Goal: Task Accomplishment & Management: Manage account settings

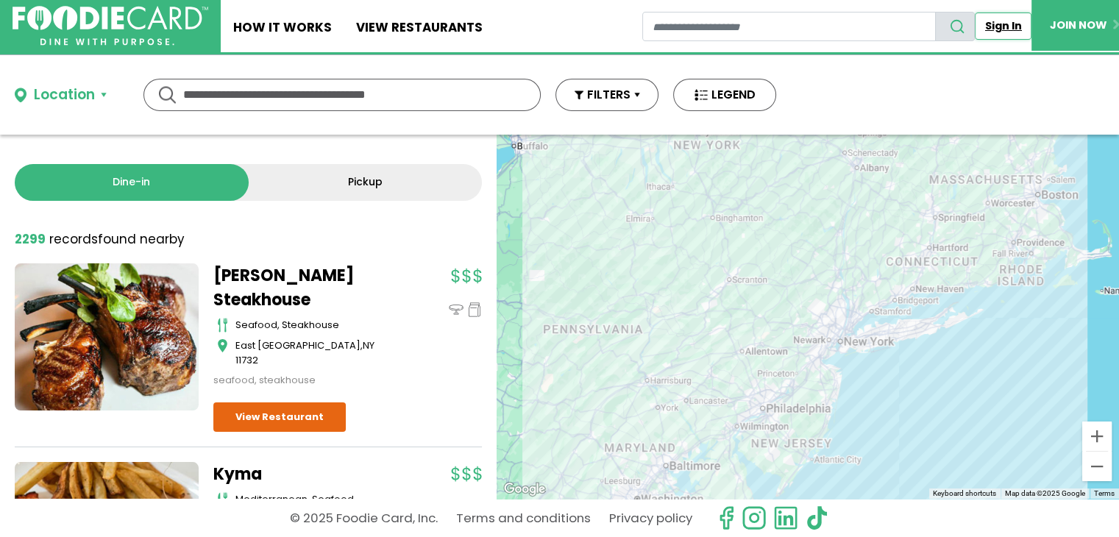
click at [999, 26] on link "Sign In" at bounding box center [1003, 26] width 57 height 27
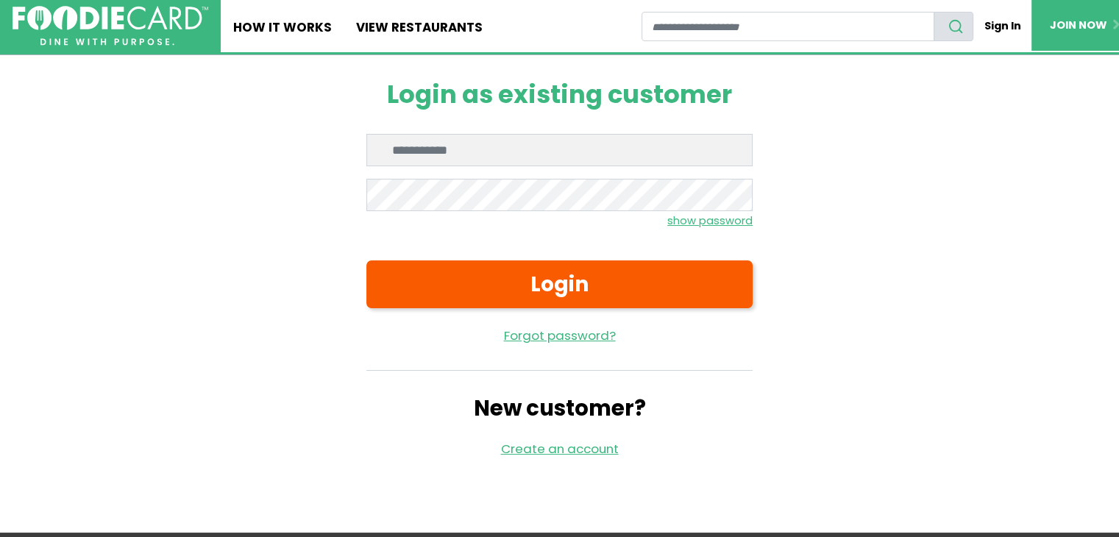
click at [489, 149] on input "Enter email" at bounding box center [559, 150] width 386 height 32
type input "**********"
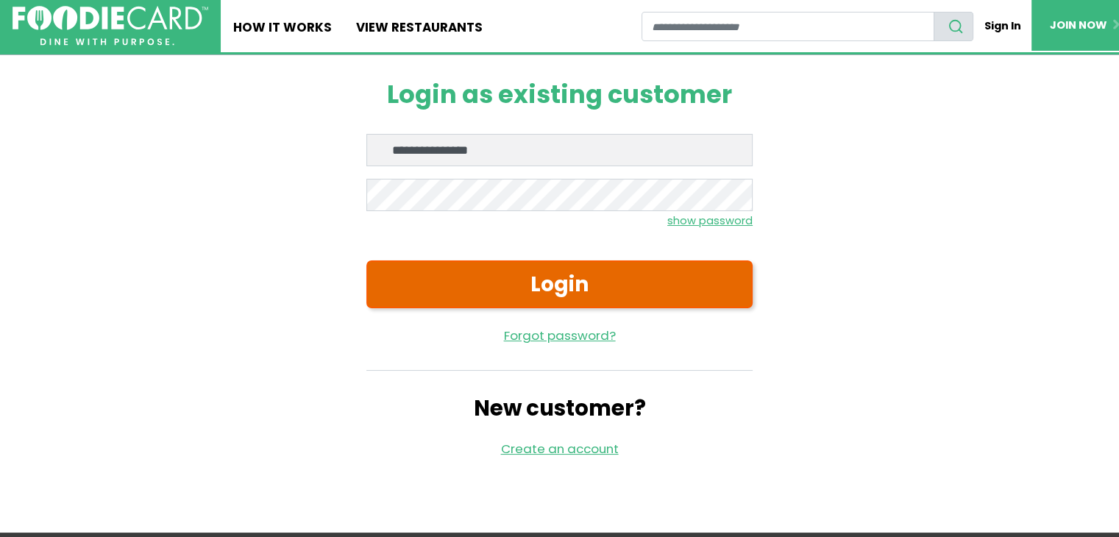
click at [570, 281] on button "Login" at bounding box center [559, 284] width 386 height 47
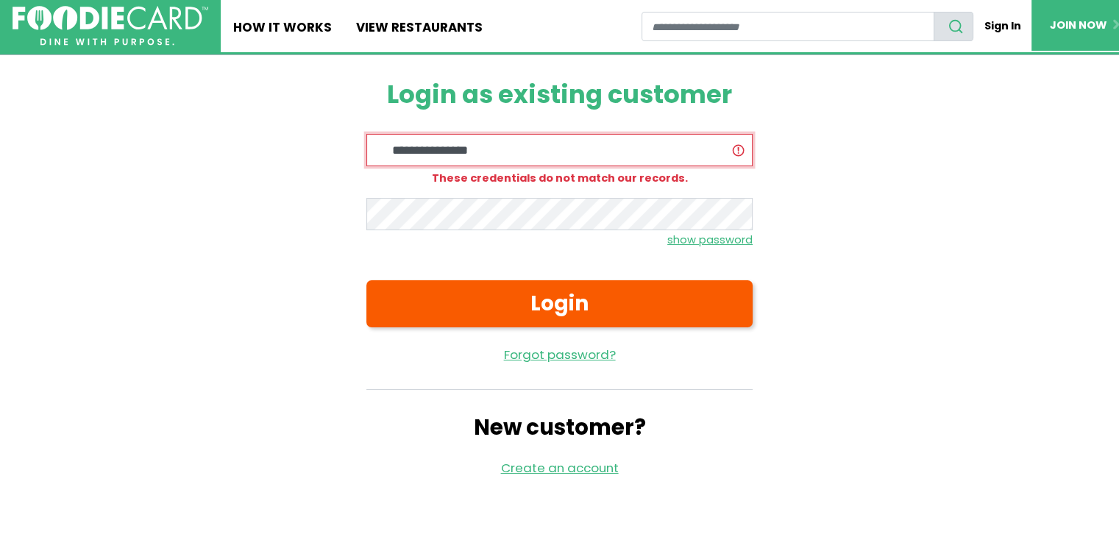
click at [515, 147] on input "**********" at bounding box center [559, 150] width 386 height 32
click at [515, 160] on input "**********" at bounding box center [559, 150] width 386 height 32
click at [305, 218] on div "**********" at bounding box center [559, 278] width 883 height 447
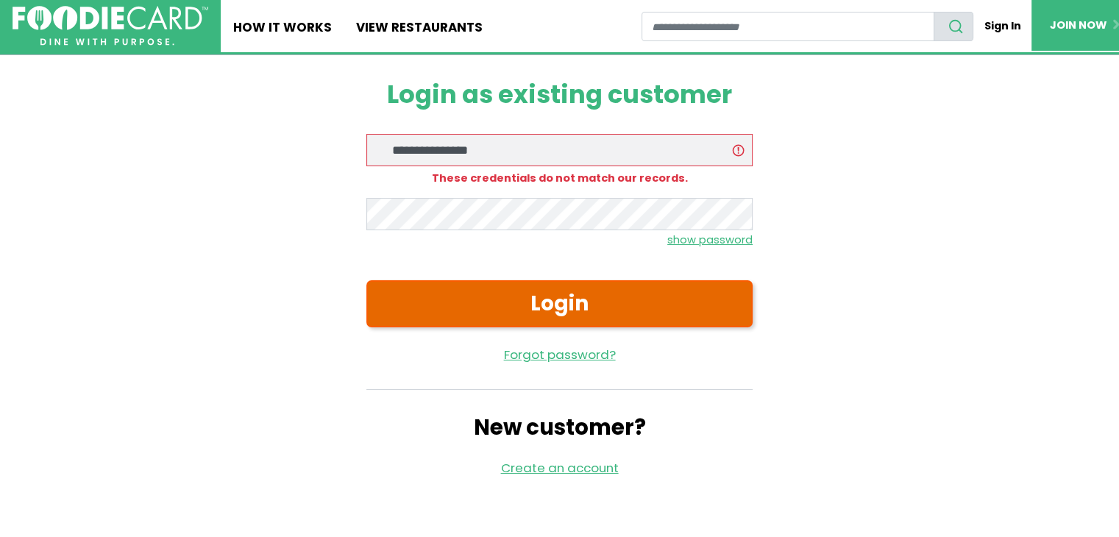
click at [615, 298] on button "Login" at bounding box center [559, 303] width 386 height 47
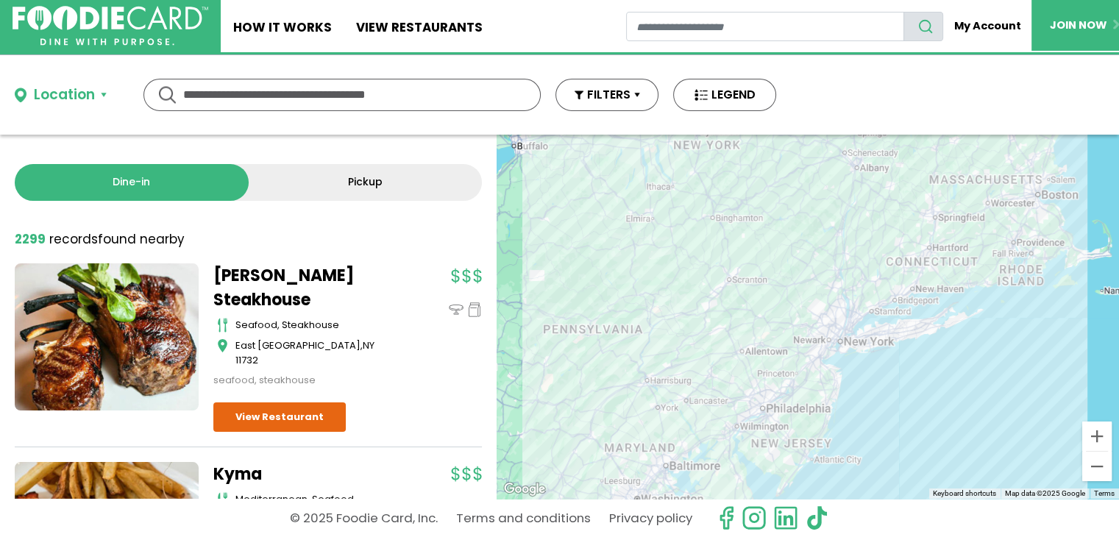
click at [106, 92] on div "Location" at bounding box center [79, 95] width 129 height 21
click at [100, 92] on button "Location" at bounding box center [61, 95] width 92 height 21
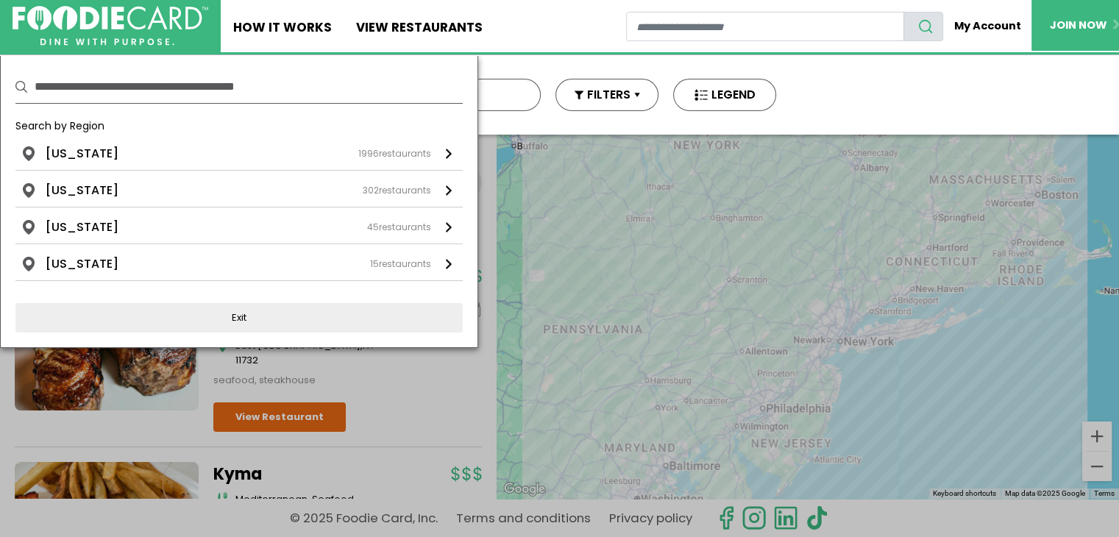
click at [100, 92] on input "text" at bounding box center [249, 87] width 428 height 32
click at [977, 102] on div "Location Use my current location Search by Region New York 1996 restaurants New…" at bounding box center [559, 94] width 1119 height 79
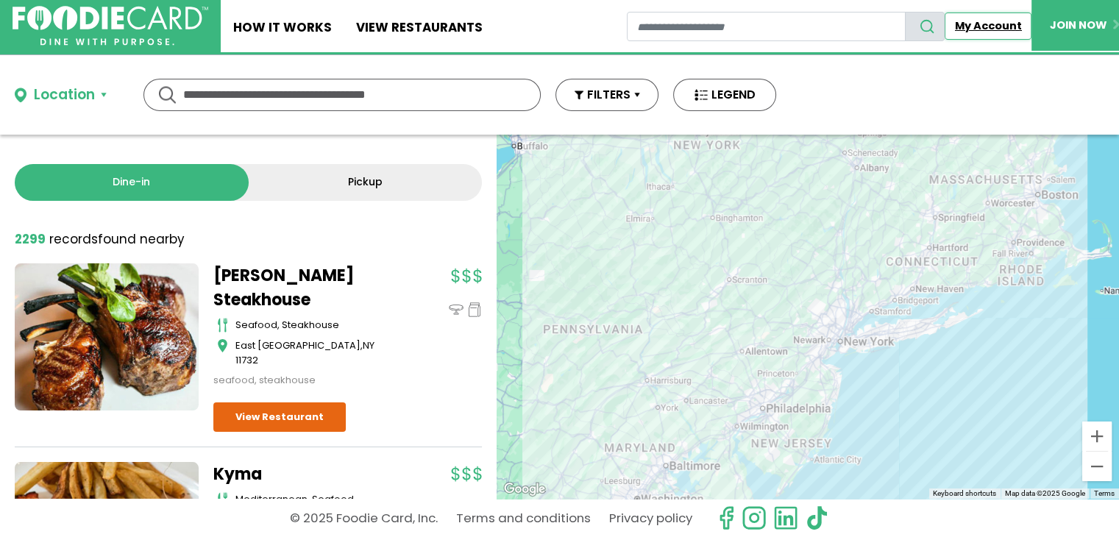
click at [976, 20] on link "My Account" at bounding box center [988, 26] width 87 height 27
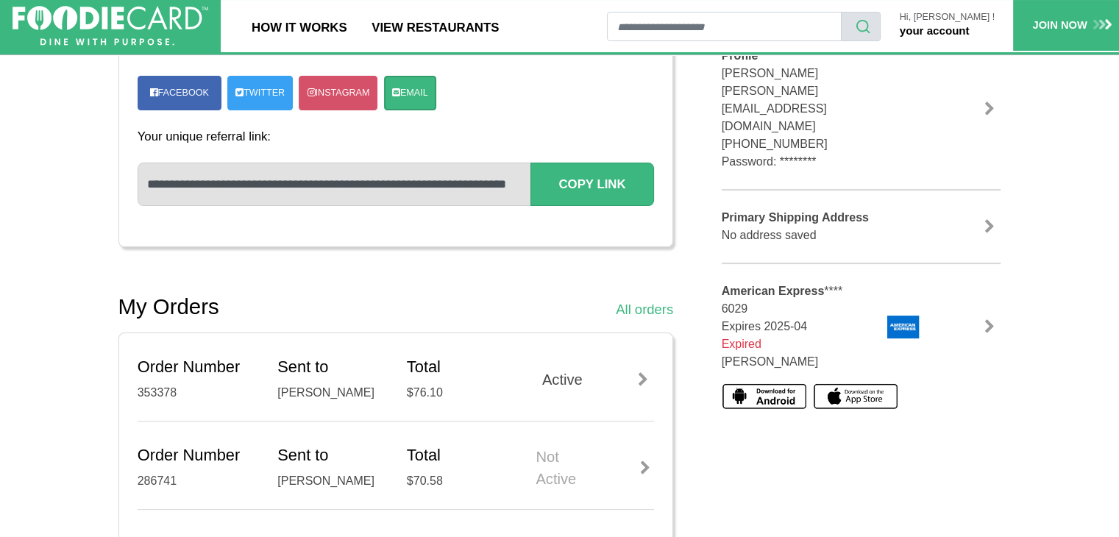
scroll to position [294, 0]
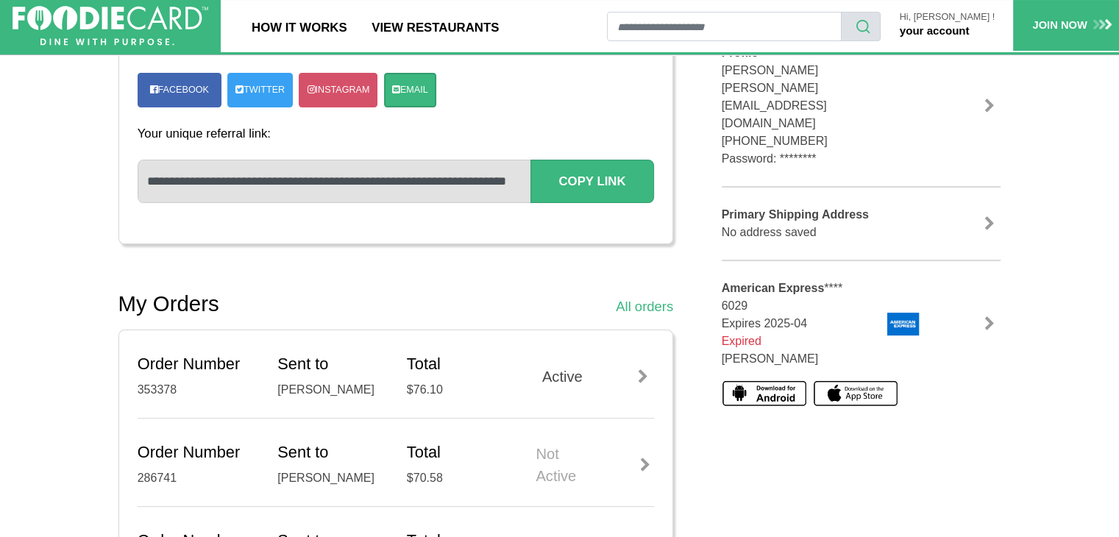
click at [988, 316] on link at bounding box center [990, 323] width 22 height 15
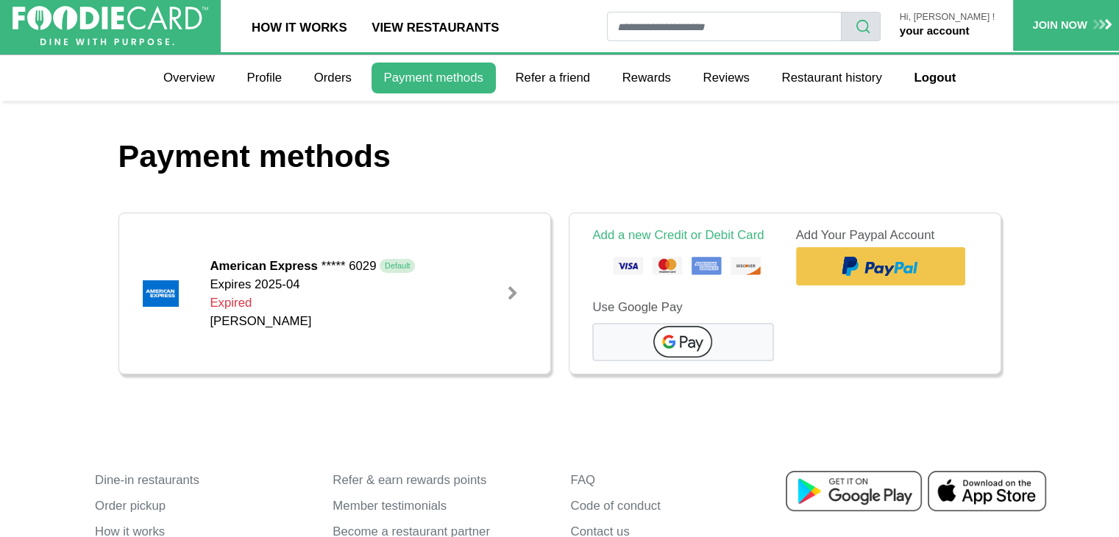
click at [506, 286] on div at bounding box center [513, 293] width 15 height 15
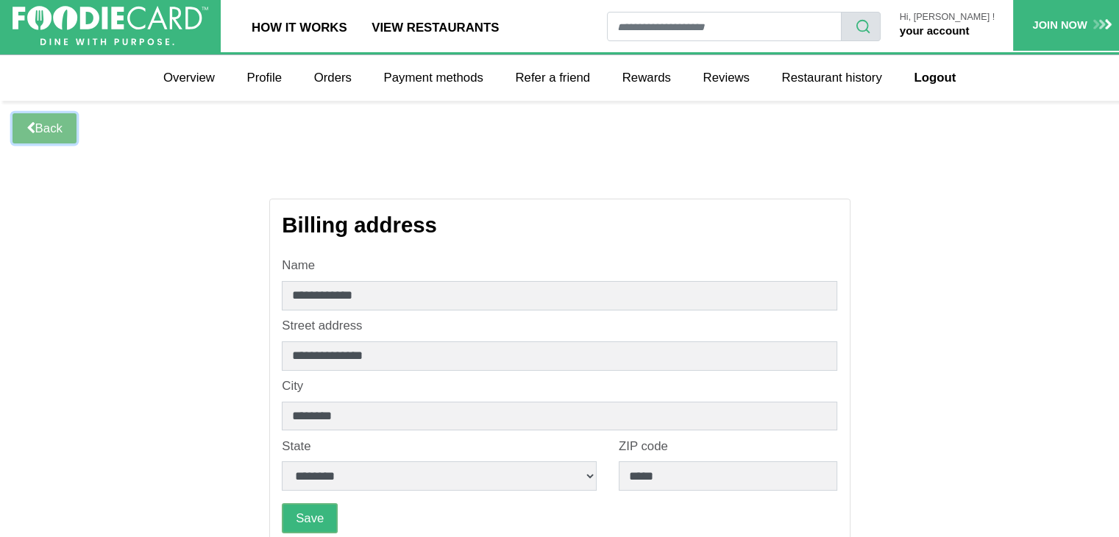
click at [56, 126] on link "Back" at bounding box center [45, 128] width 64 height 30
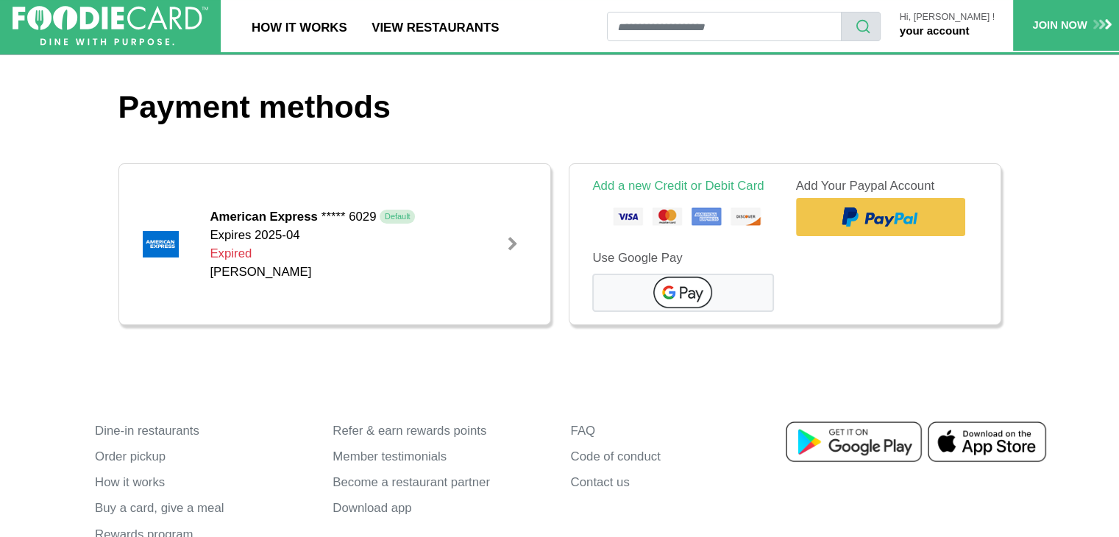
scroll to position [49, 0]
click at [340, 215] on span "***** 6029" at bounding box center [349, 217] width 55 height 18
click at [659, 188] on link "Add a new Credit or Debit Card" at bounding box center [677, 187] width 171 height 14
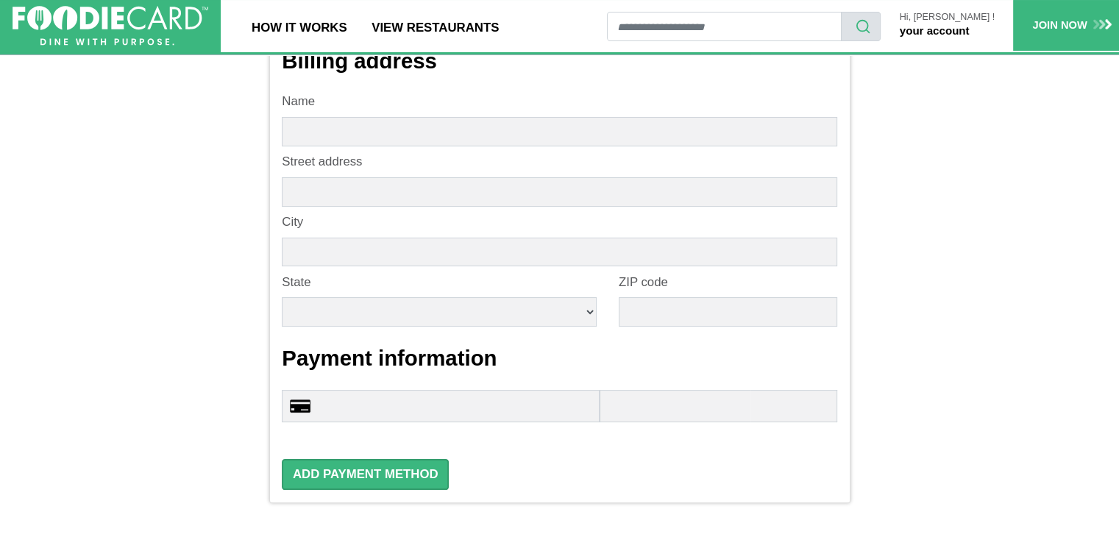
scroll to position [74, 0]
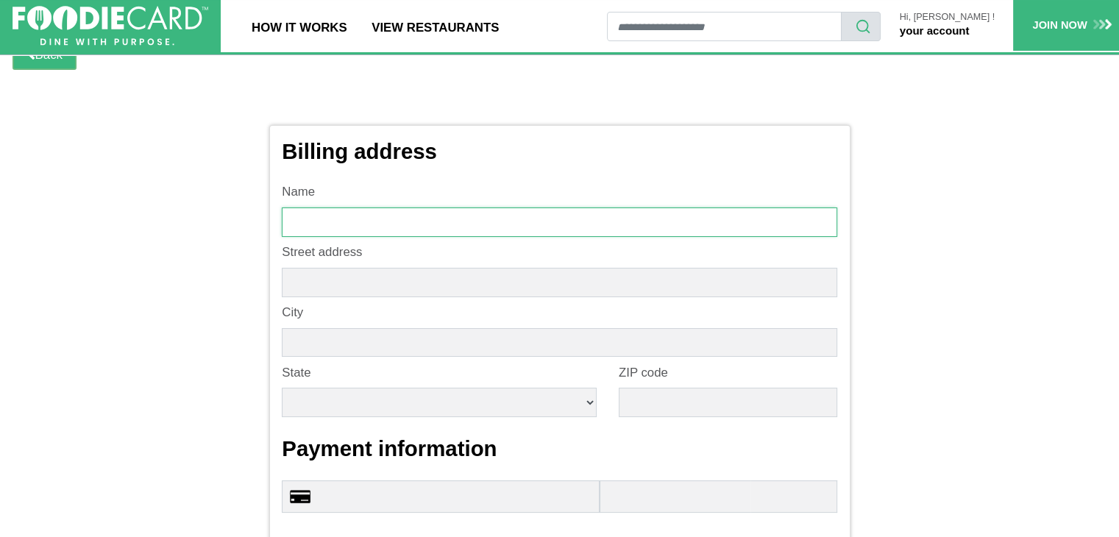
click at [402, 222] on input "text" at bounding box center [559, 222] width 555 height 29
type input "**********"
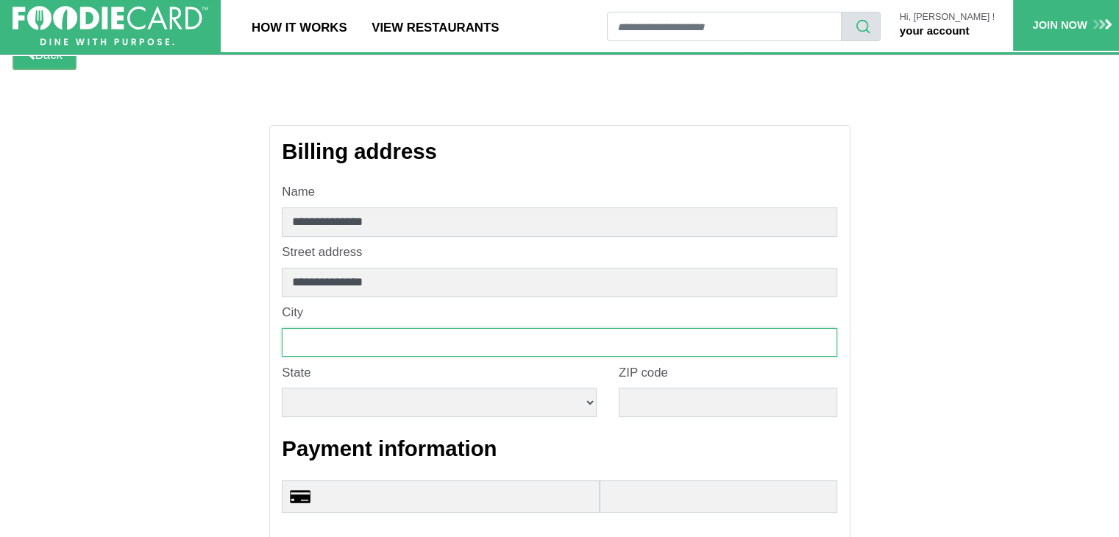
type input "********"
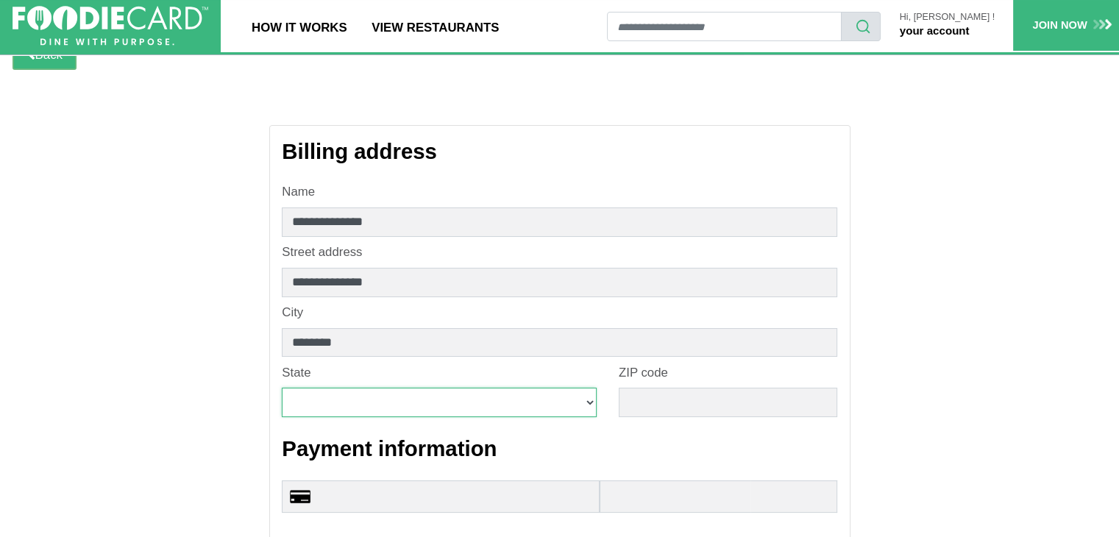
select select "**"
type input "*****"
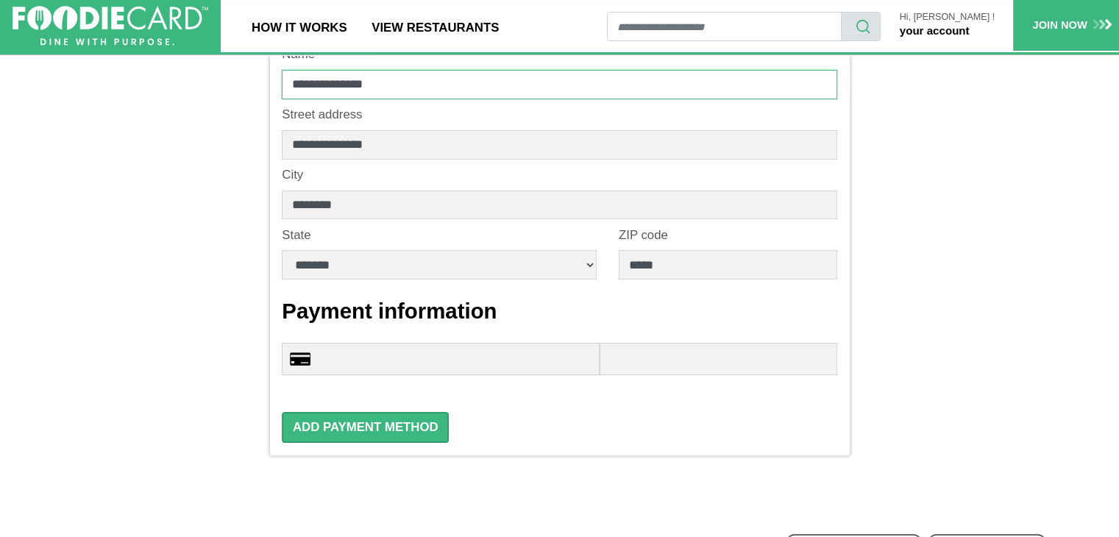
scroll to position [221, 0]
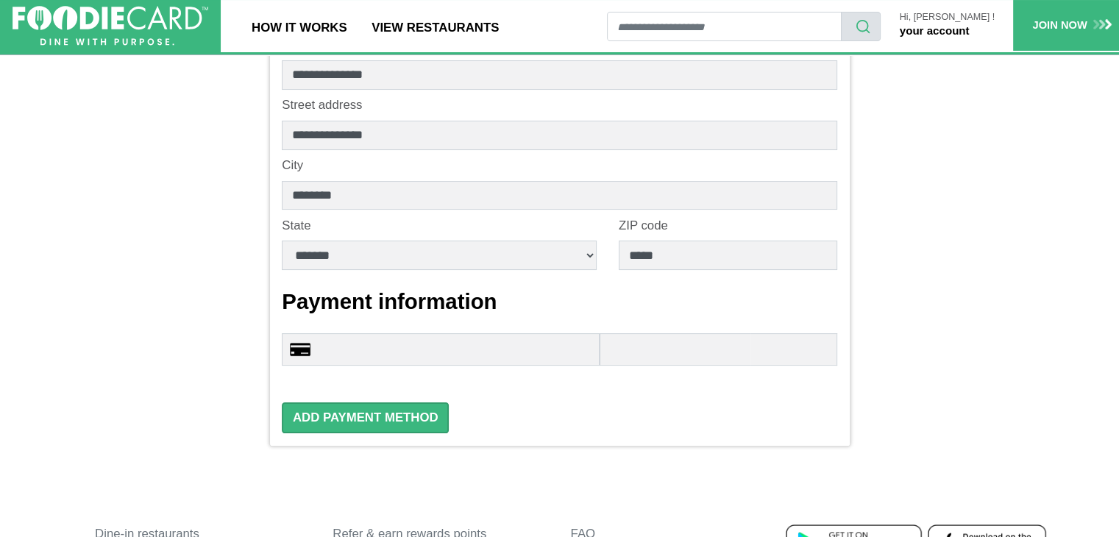
click at [431, 343] on iframe at bounding box center [447, 349] width 256 height 13
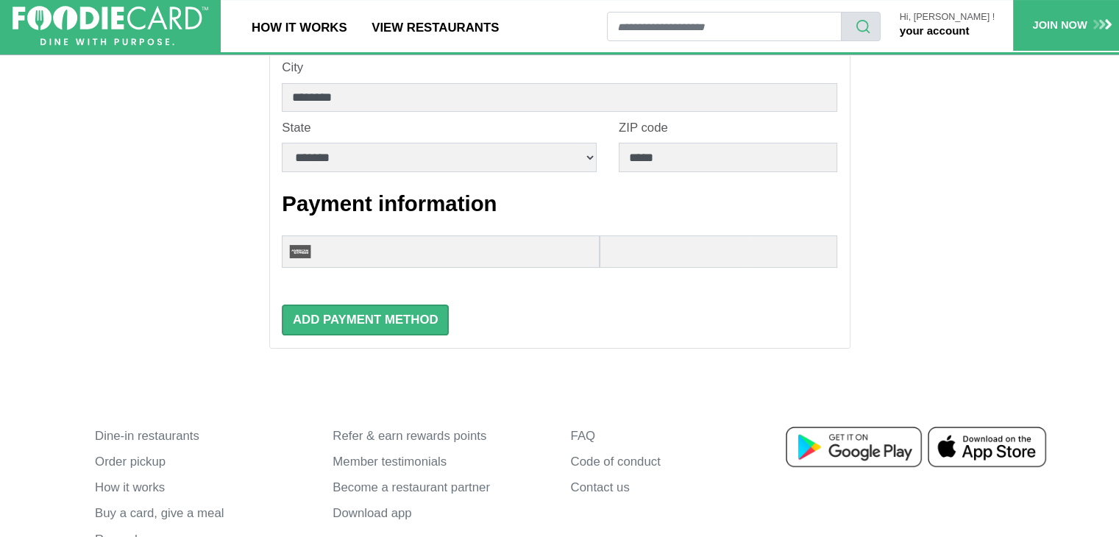
scroll to position [294, 0]
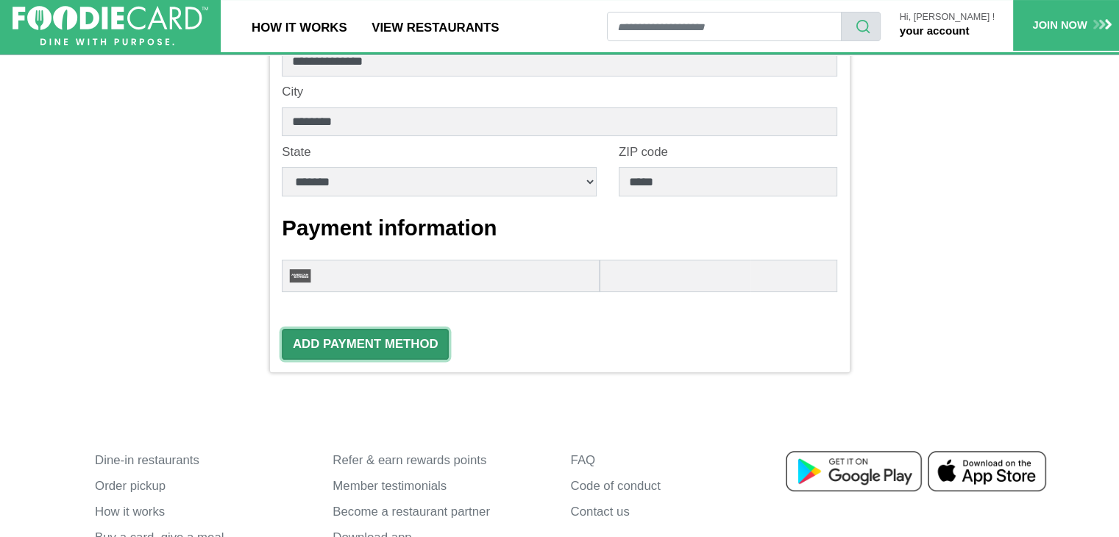
click at [380, 347] on button "Add Payment Method" at bounding box center [365, 344] width 167 height 31
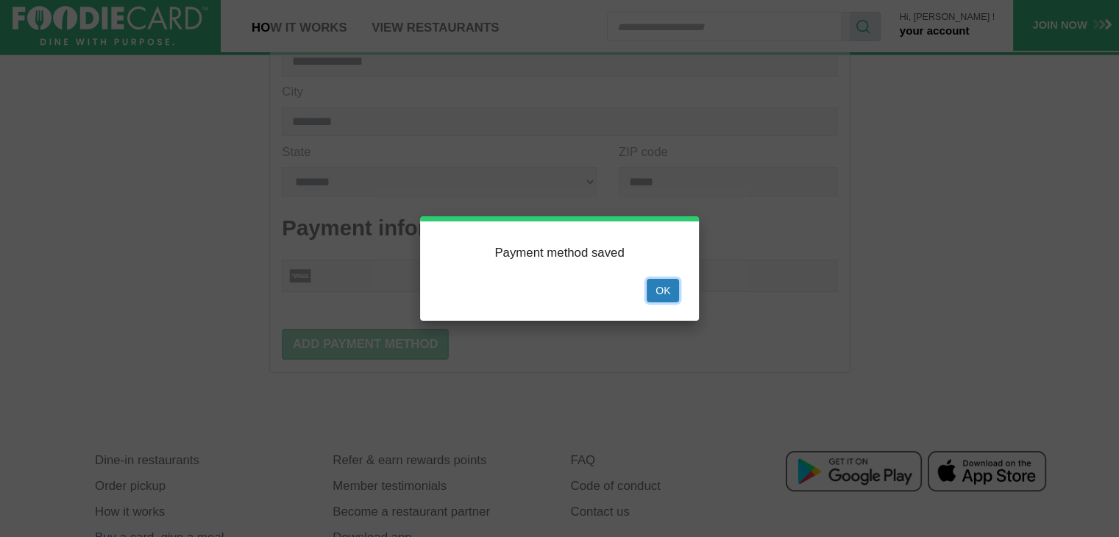
click at [668, 286] on button "Ok" at bounding box center [663, 291] width 32 height 24
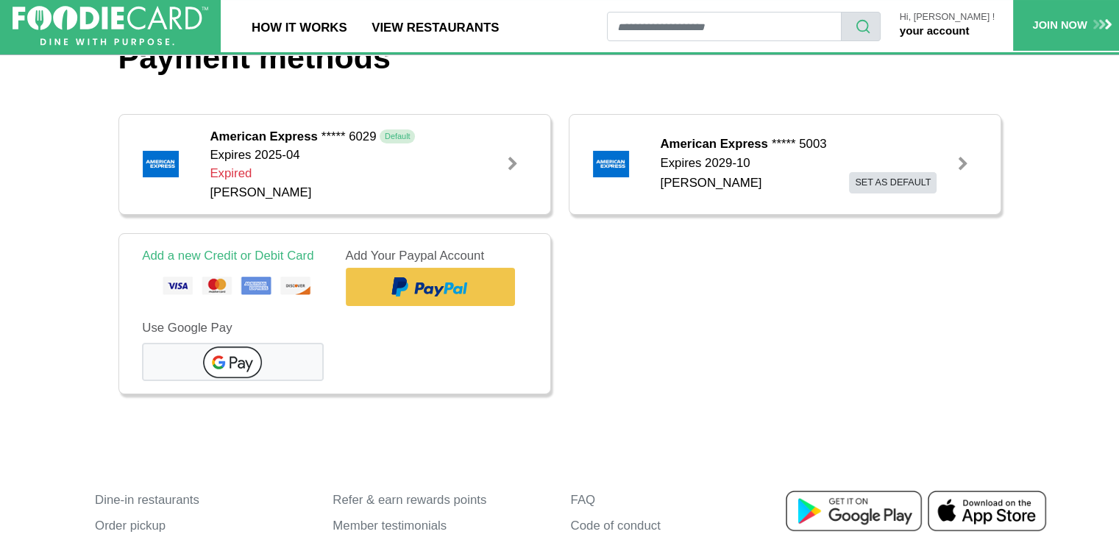
scroll to position [74, 0]
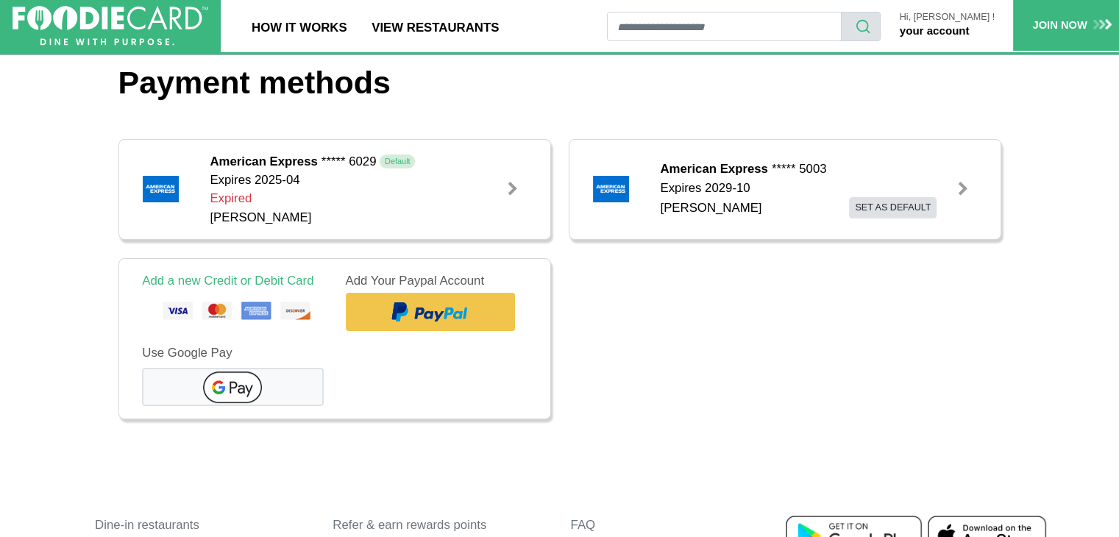
click at [297, 192] on div "Expires 2025-04 Expired [PERSON_NAME]" at bounding box center [351, 199] width 283 height 56
drag, startPoint x: 309, startPoint y: 186, endPoint x: 395, endPoint y: 179, distance: 86.4
click at [383, 170] on div "American Express ***** 6029 Default Expires 2025-04 Expired [PERSON_NAME]" at bounding box center [351, 189] width 283 height 74
click at [519, 195] on div at bounding box center [513, 189] width 15 height 15
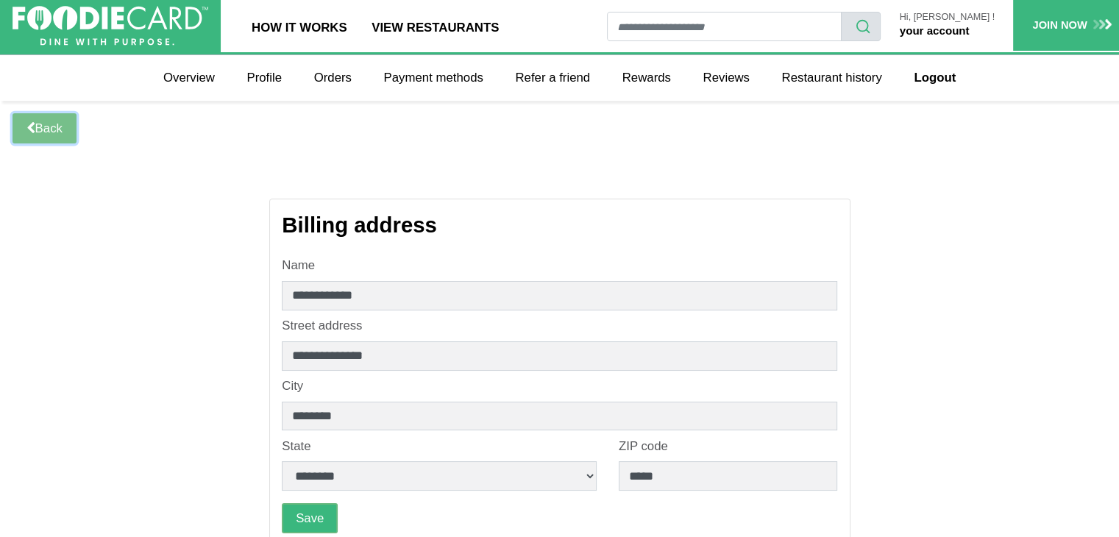
click at [65, 124] on link "Back" at bounding box center [45, 128] width 64 height 30
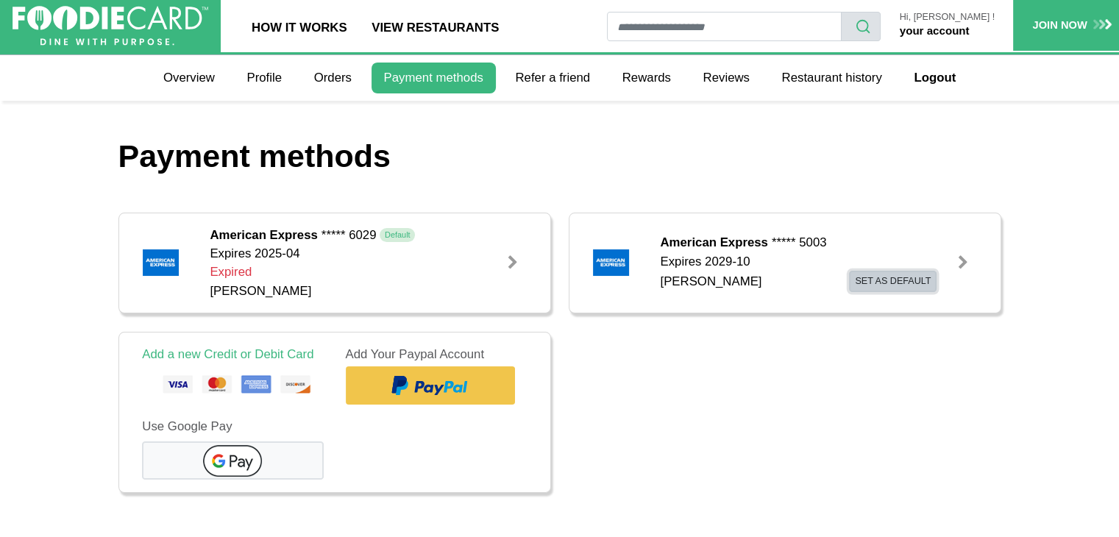
click at [876, 280] on button "Set as default" at bounding box center [893, 282] width 88 height 22
click at [907, 280] on button "Set as default" at bounding box center [893, 282] width 88 height 22
click at [961, 261] on div at bounding box center [963, 262] width 15 height 15
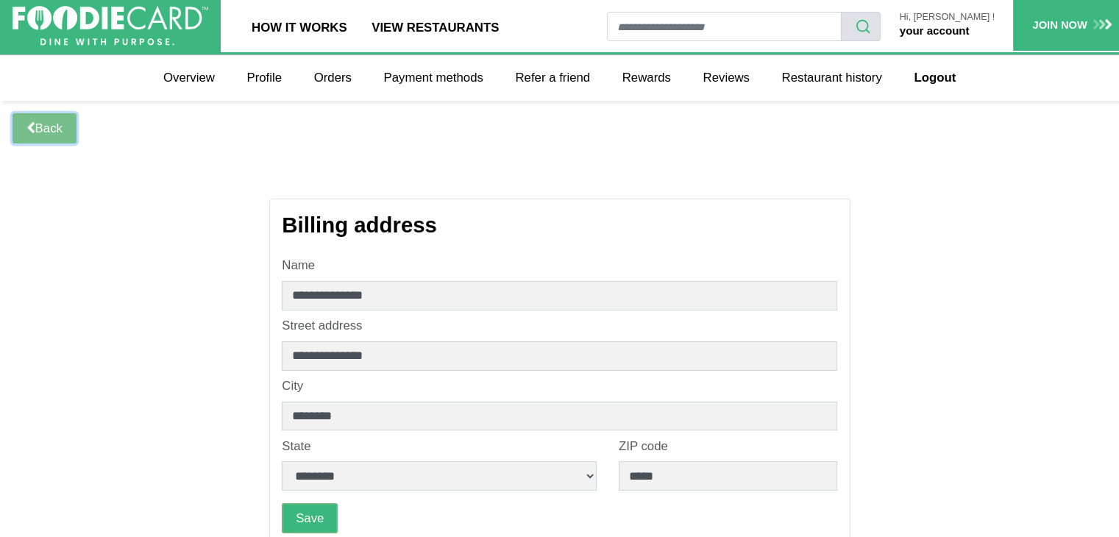
click at [46, 128] on link "Back" at bounding box center [45, 128] width 64 height 30
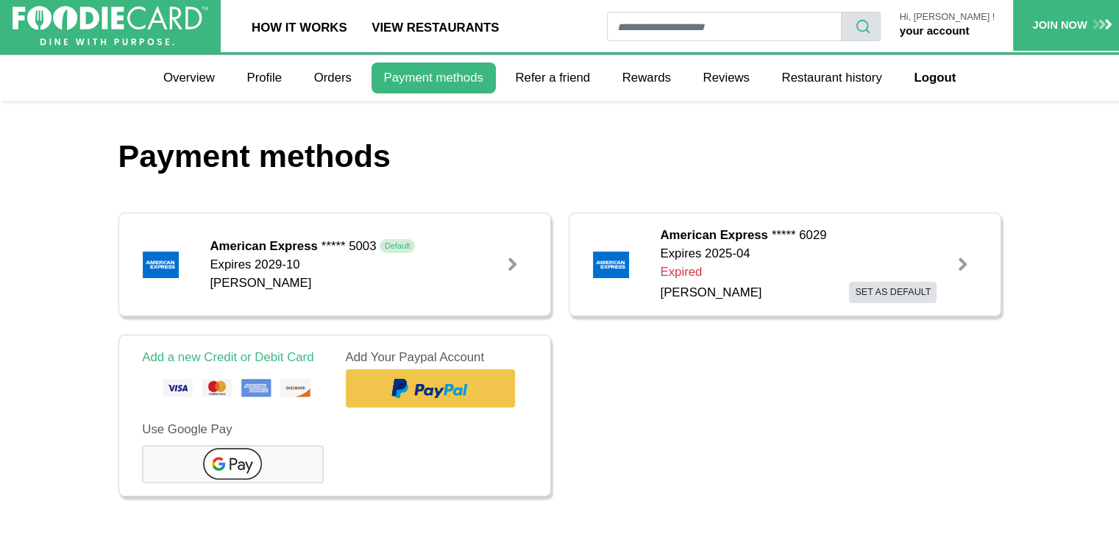
click at [403, 248] on span "Default" at bounding box center [397, 246] width 35 height 14
click at [907, 260] on div "Expires 2025-04 Expired [PERSON_NAME] Set as default Make default" at bounding box center [801, 273] width 283 height 59
click at [960, 261] on div at bounding box center [963, 265] width 15 height 15
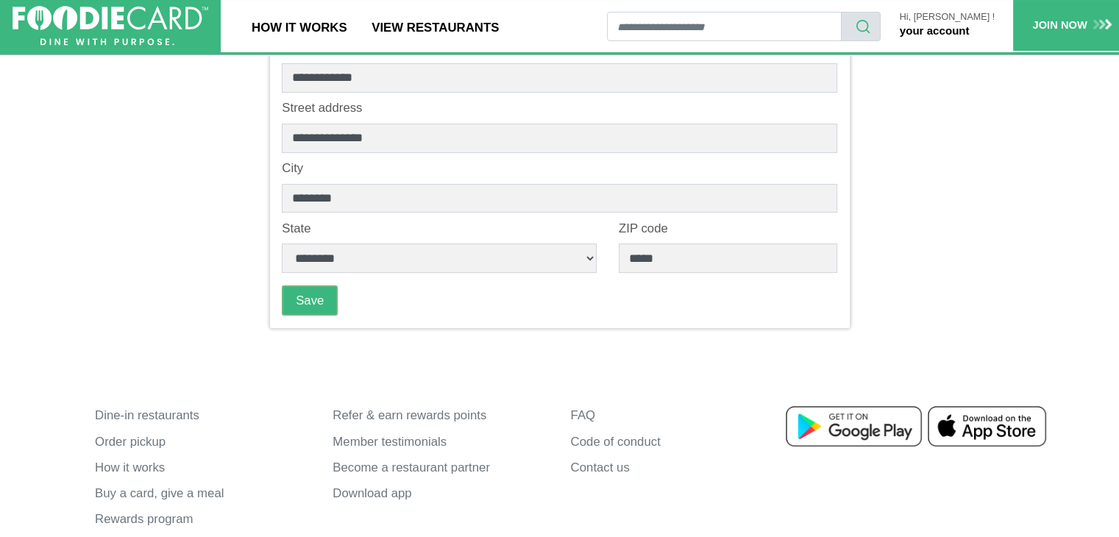
scroll to position [221, 0]
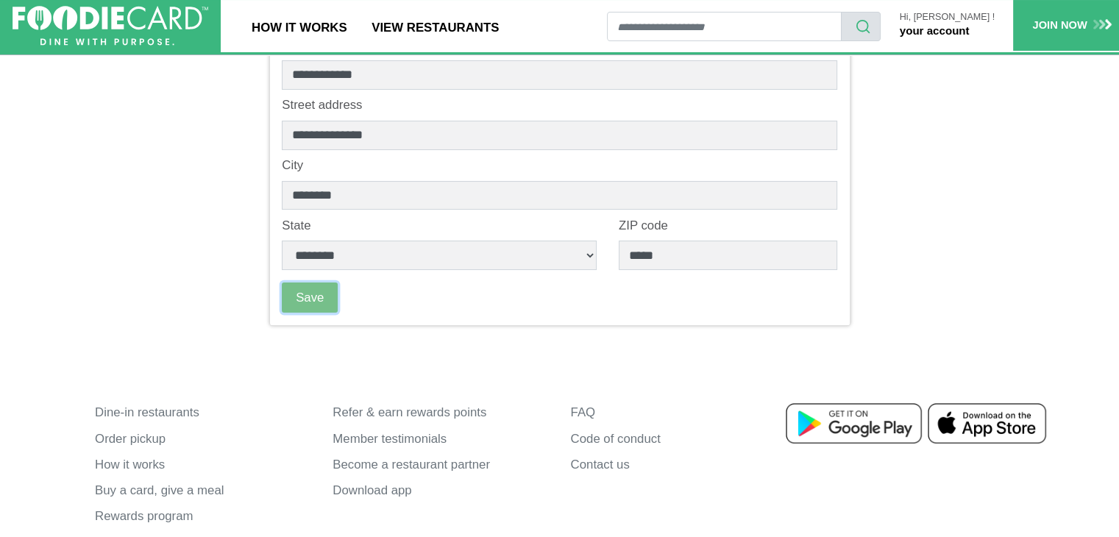
click at [316, 295] on button "Save" at bounding box center [310, 298] width 56 height 30
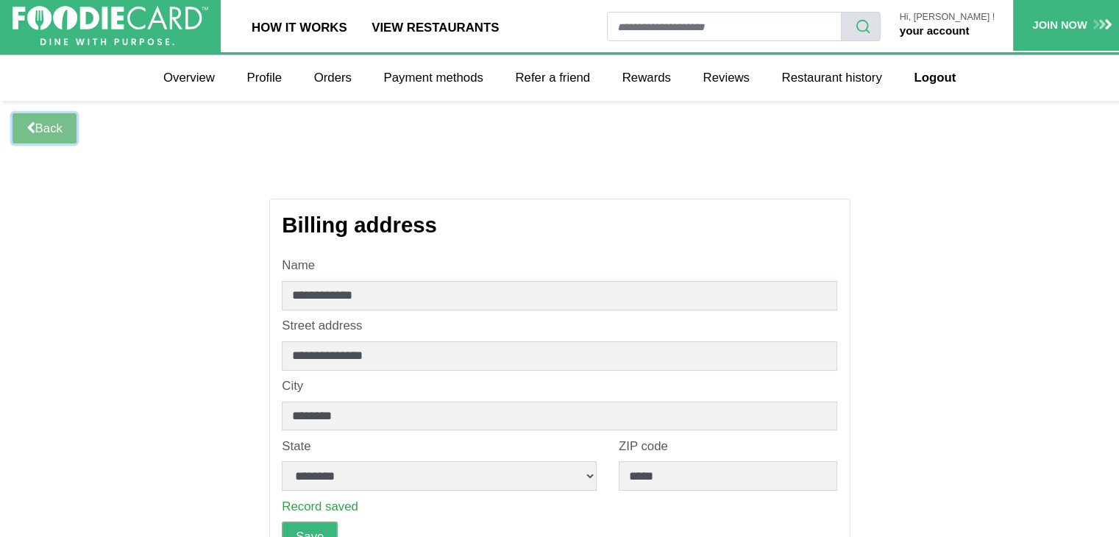
click at [47, 124] on link "Back" at bounding box center [45, 128] width 64 height 30
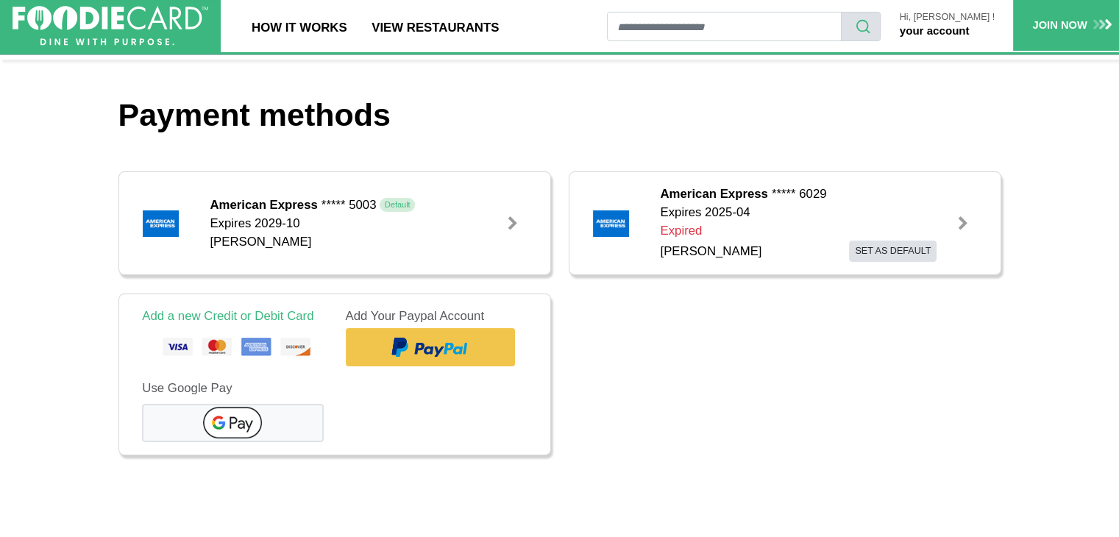
scroll to position [74, 0]
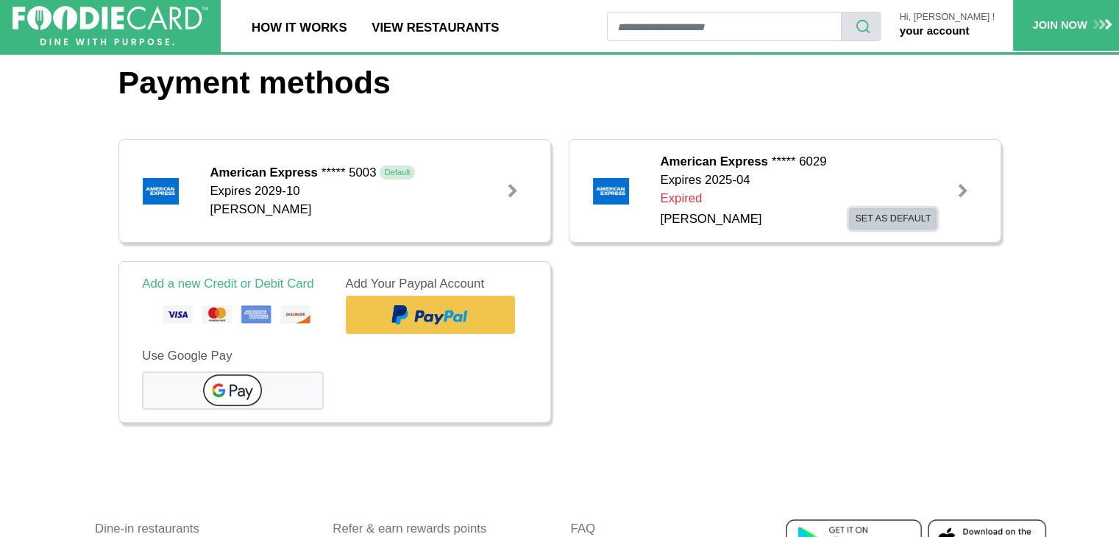
click at [895, 216] on button "Set as default" at bounding box center [893, 219] width 88 height 22
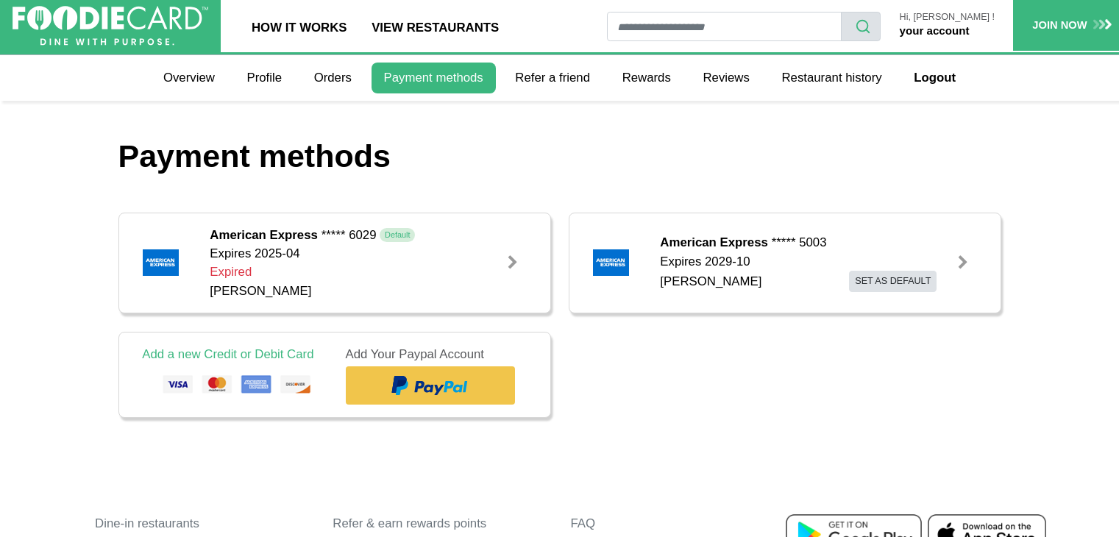
scroll to position [65, 0]
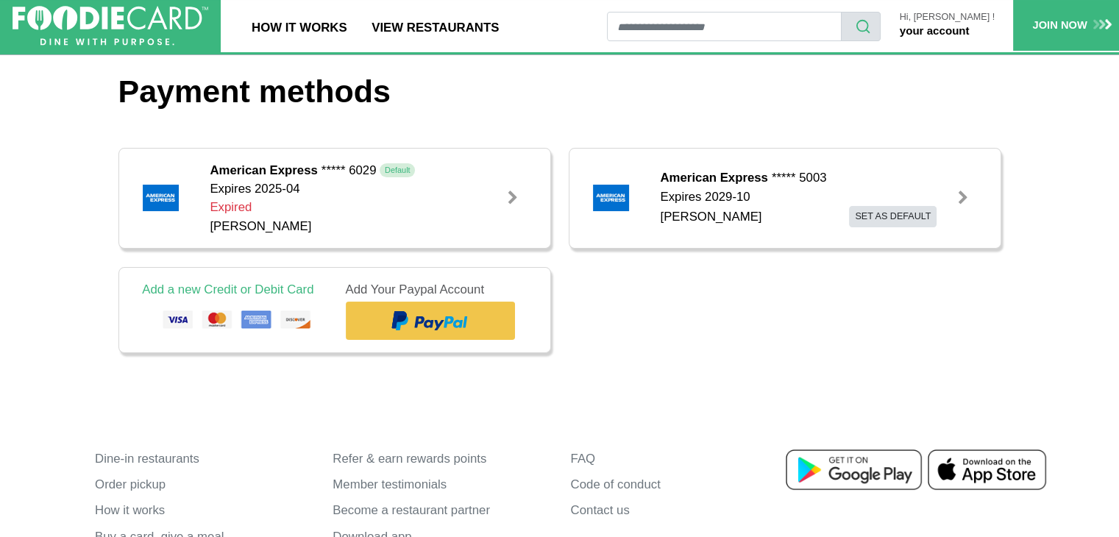
click at [982, 366] on div "American Express ***** 6029 Default Expires 2025-04 Expired [PERSON_NAME] Edit" at bounding box center [559, 260] width 883 height 224
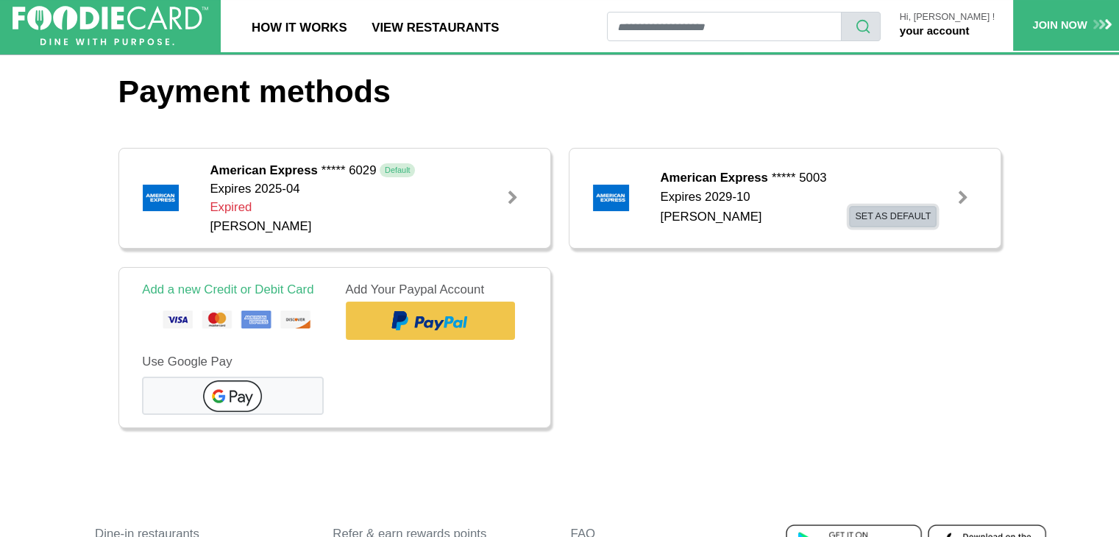
click at [901, 214] on button "Set as default" at bounding box center [893, 217] width 88 height 22
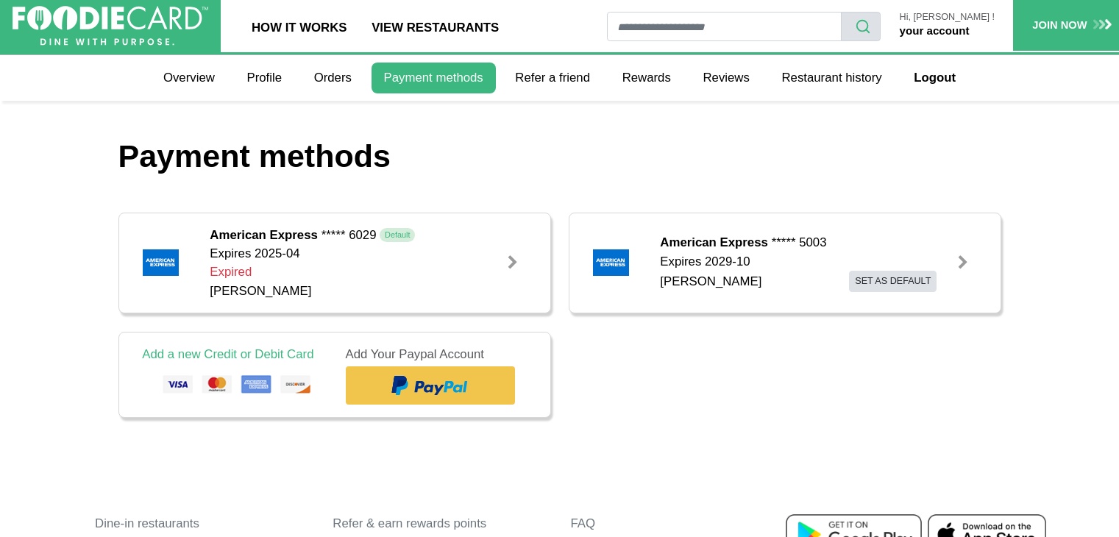
scroll to position [56, 0]
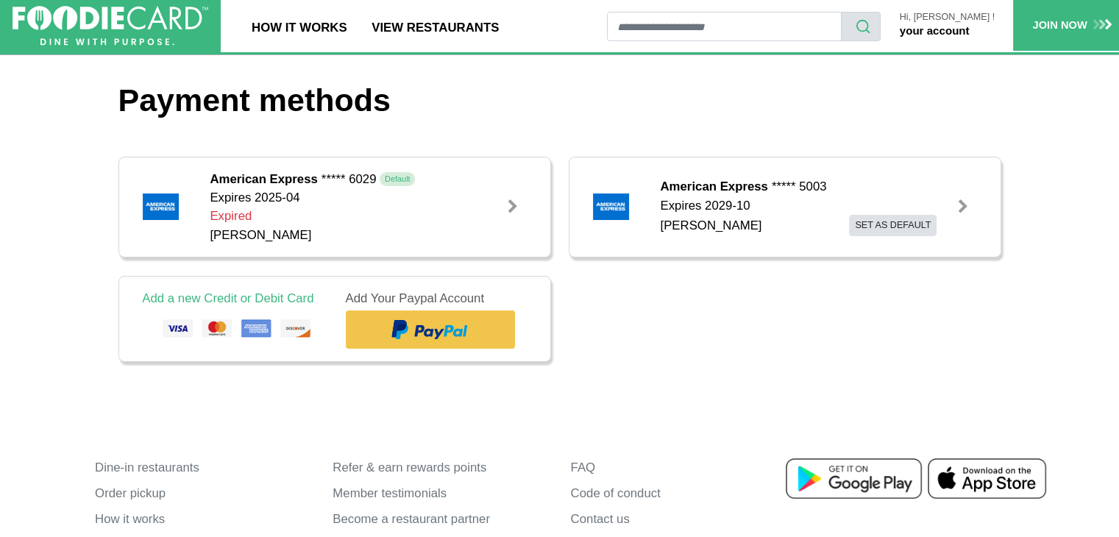
click at [397, 175] on span "Default" at bounding box center [397, 179] width 35 height 14
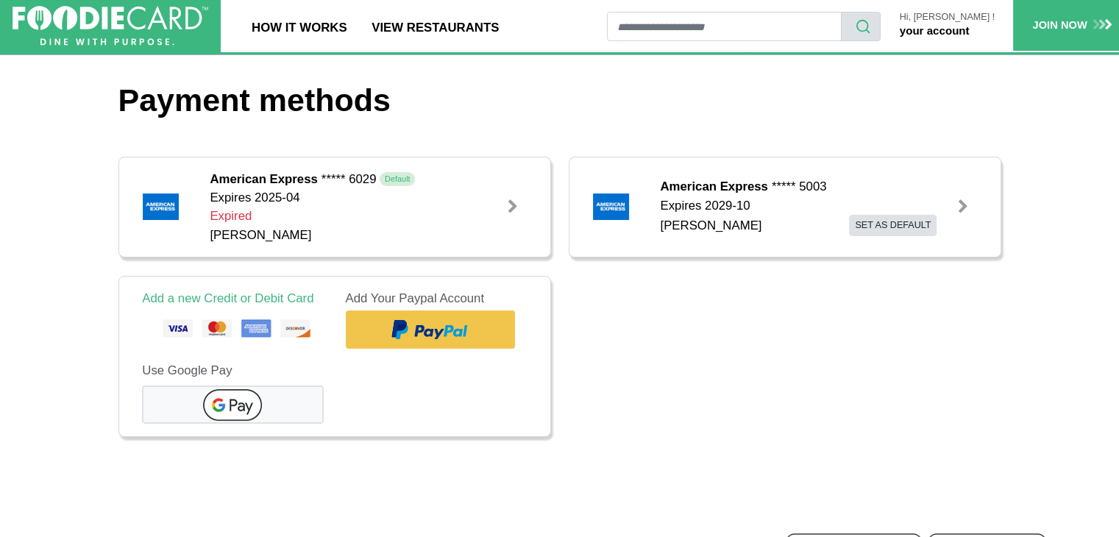
click at [513, 203] on div at bounding box center [513, 206] width 15 height 15
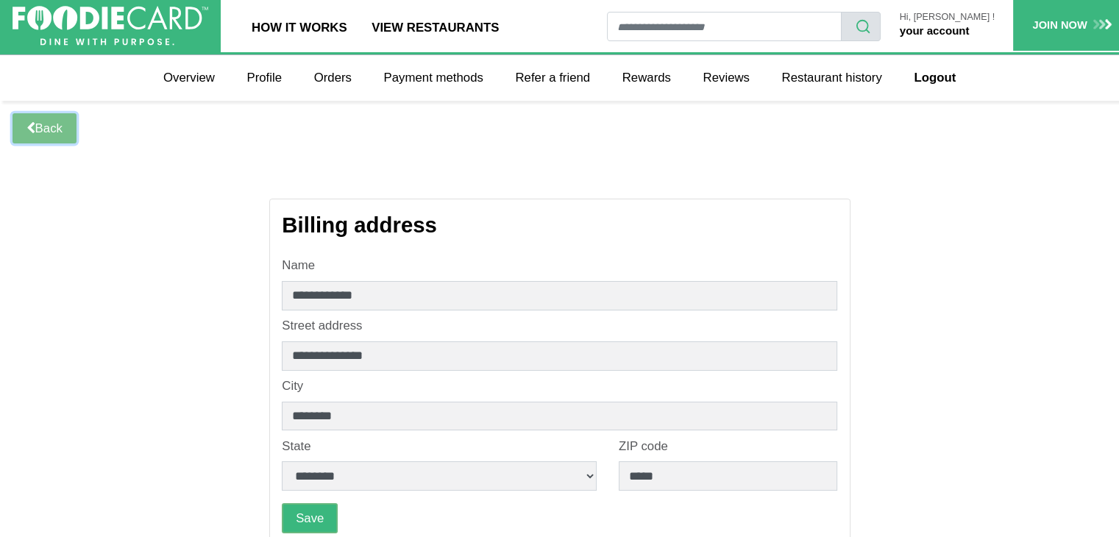
click at [53, 124] on link "Back" at bounding box center [45, 128] width 64 height 30
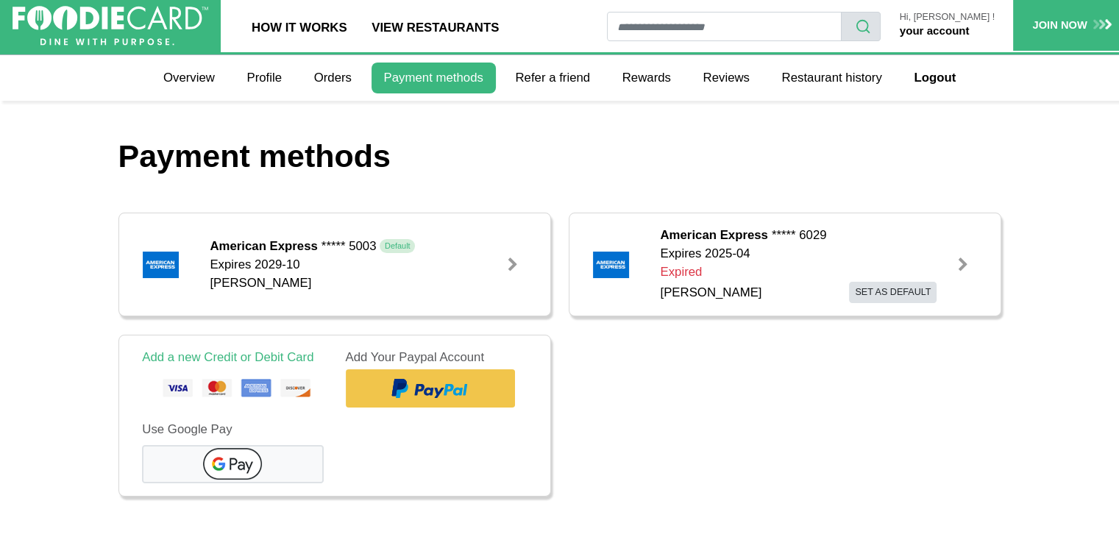
drag, startPoint x: 309, startPoint y: 247, endPoint x: 200, endPoint y: 224, distance: 111.3
click at [200, 226] on div "American Express ***** 5003 Default Expires 2029-10 Glen R Schneer" at bounding box center [351, 264] width 305 height 77
click at [188, 77] on link "Overview" at bounding box center [189, 78] width 77 height 31
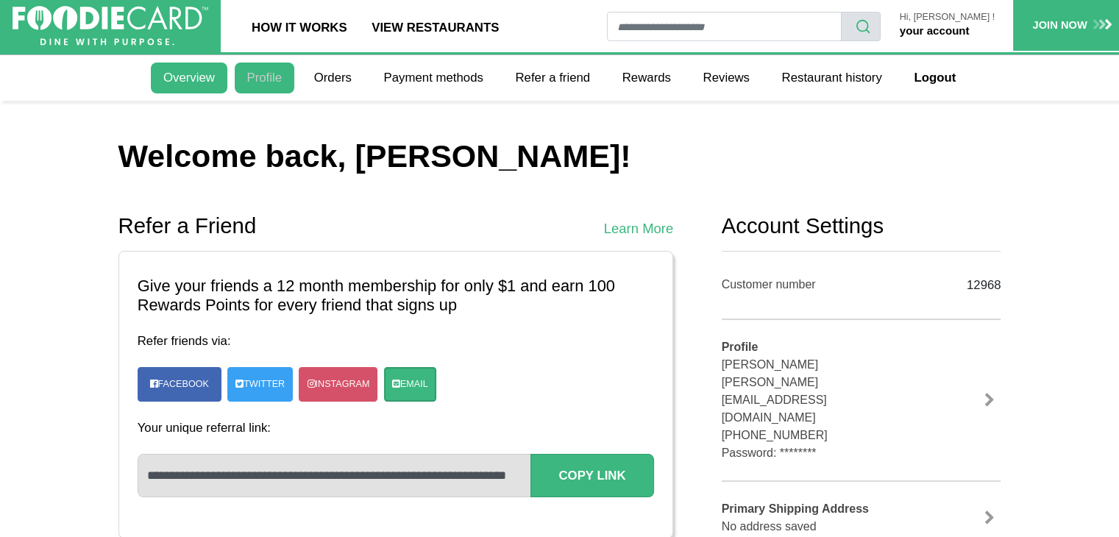
click at [258, 74] on link "Profile" at bounding box center [265, 78] width 60 height 31
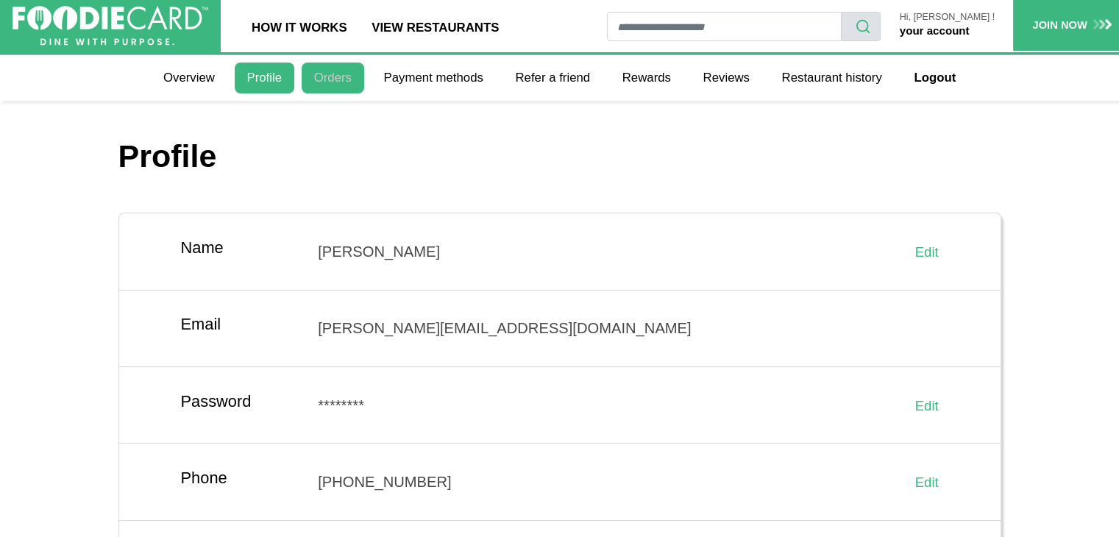
click at [344, 81] on link "Orders" at bounding box center [333, 78] width 63 height 31
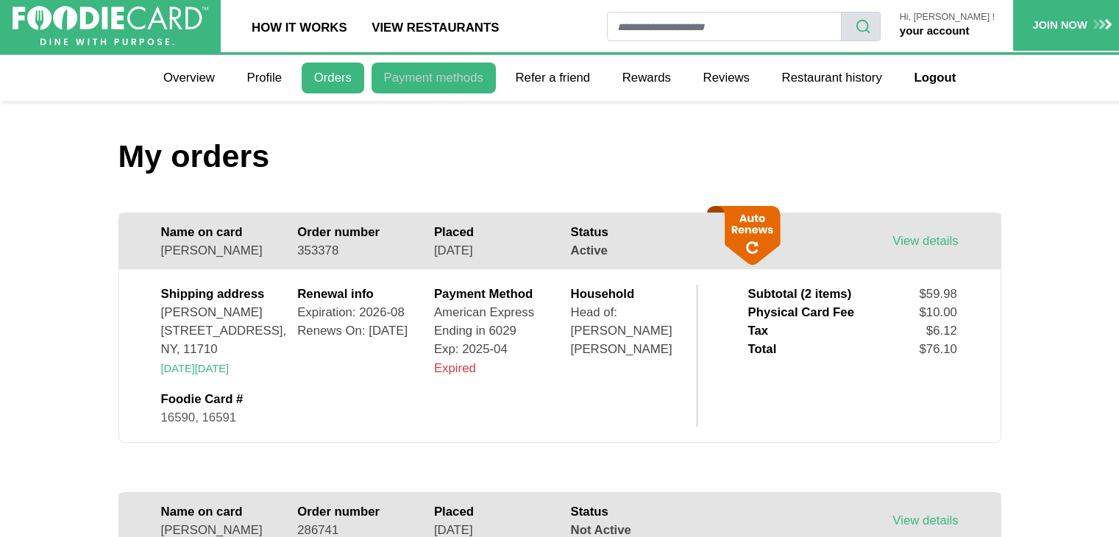
click at [408, 79] on link "Payment methods" at bounding box center [434, 78] width 124 height 31
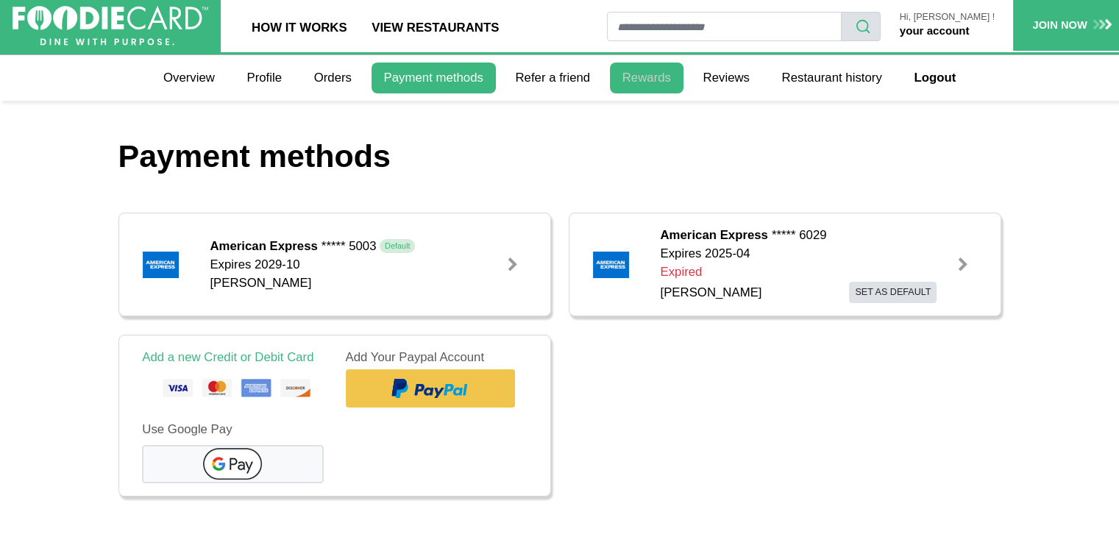
click at [656, 77] on link "Rewards" at bounding box center [647, 78] width 74 height 31
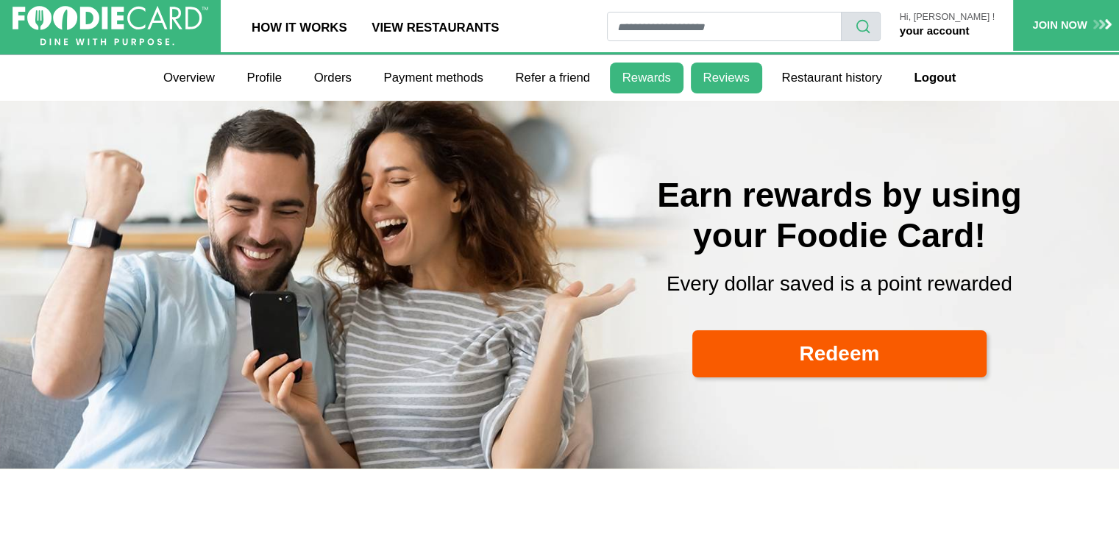
select select
click at [706, 77] on link "Reviews" at bounding box center [726, 78] width 71 height 31
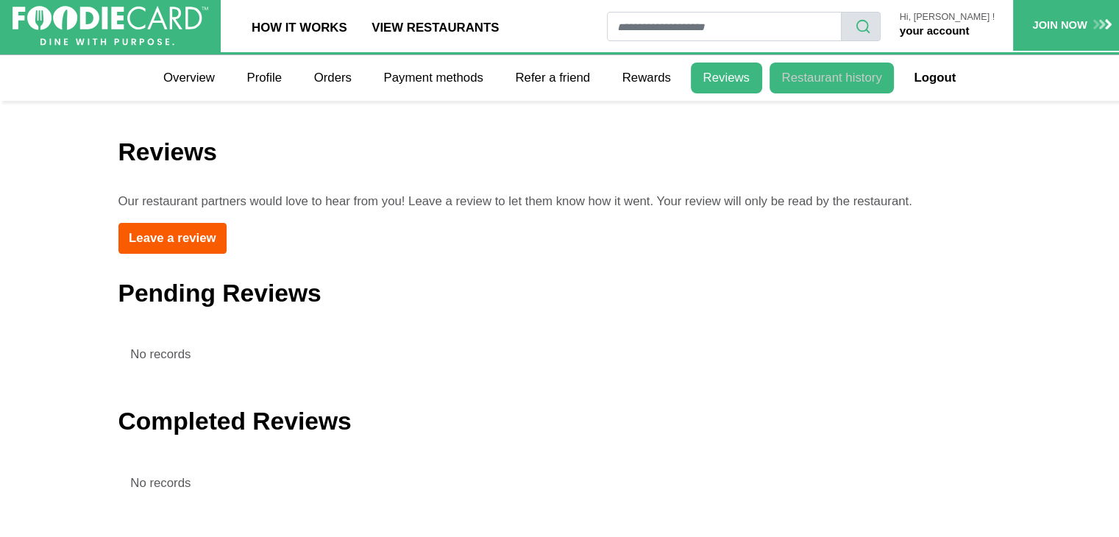
click at [824, 79] on link "Restaurant history" at bounding box center [832, 78] width 125 height 31
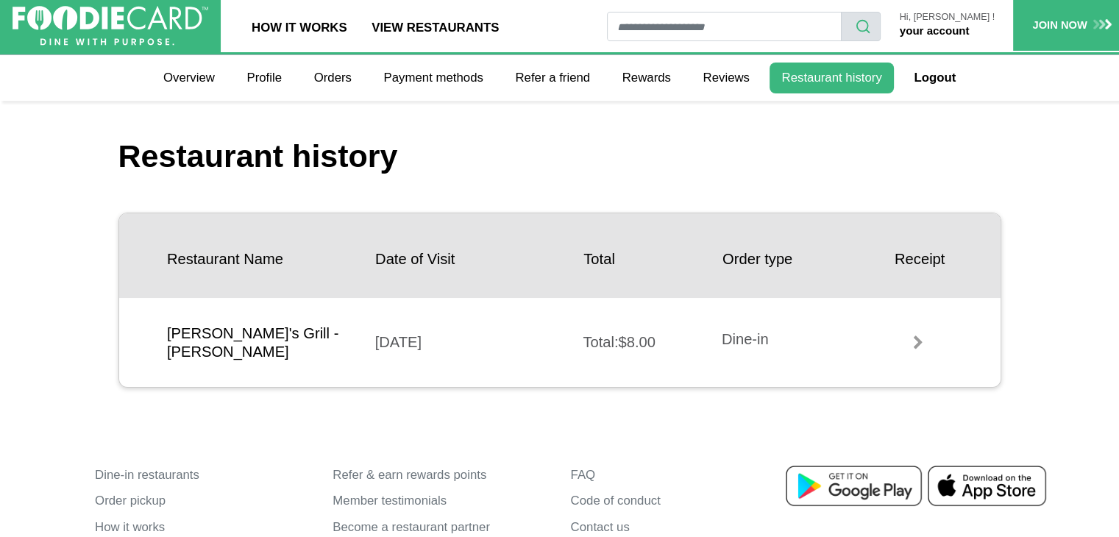
click at [1030, 77] on nav "Overview Profile Orders Payment methods Refer a friend Rewards Reviews Restaura…" at bounding box center [559, 78] width 1119 height 46
click at [311, 26] on link "How It Works" at bounding box center [299, 26] width 120 height 52
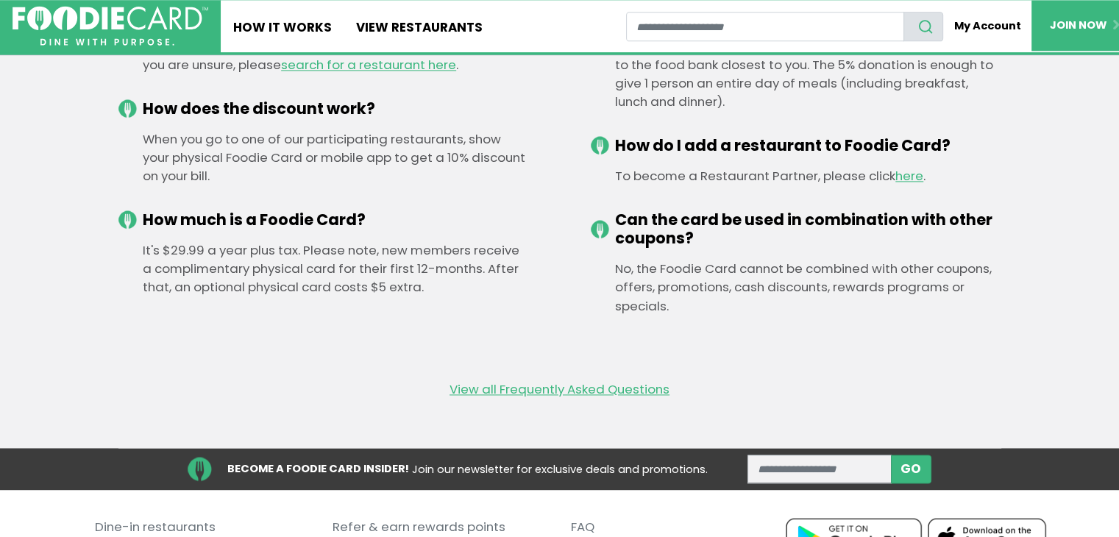
scroll to position [1836, 0]
